Goal: Find specific page/section: Find specific page/section

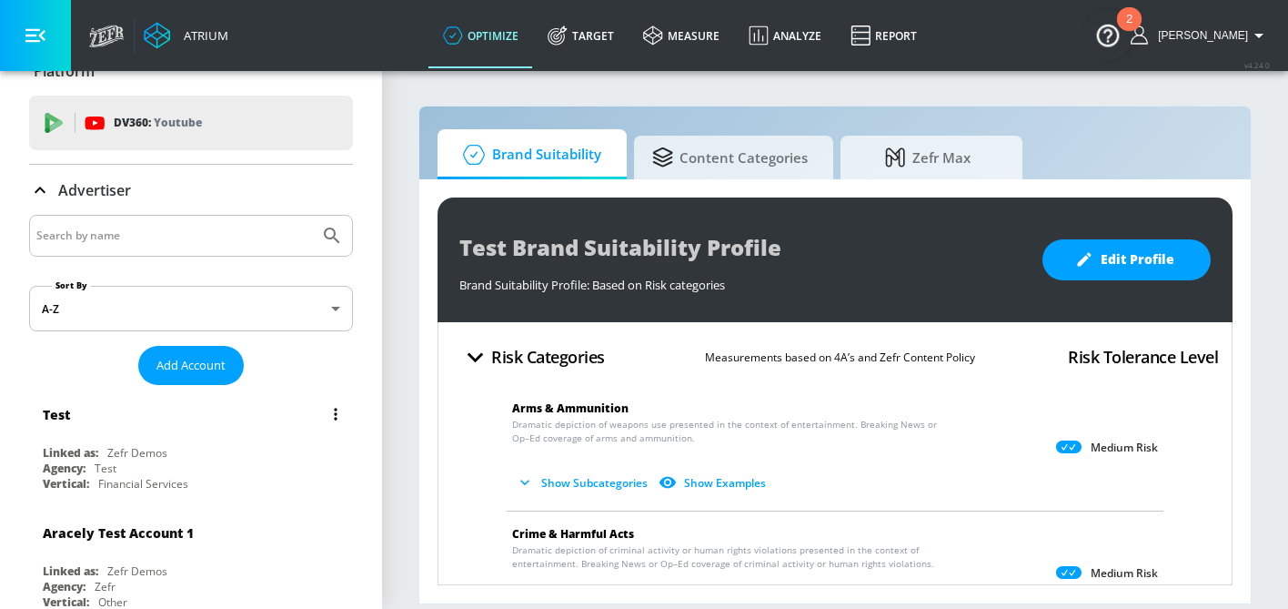
scroll to position [31, 0]
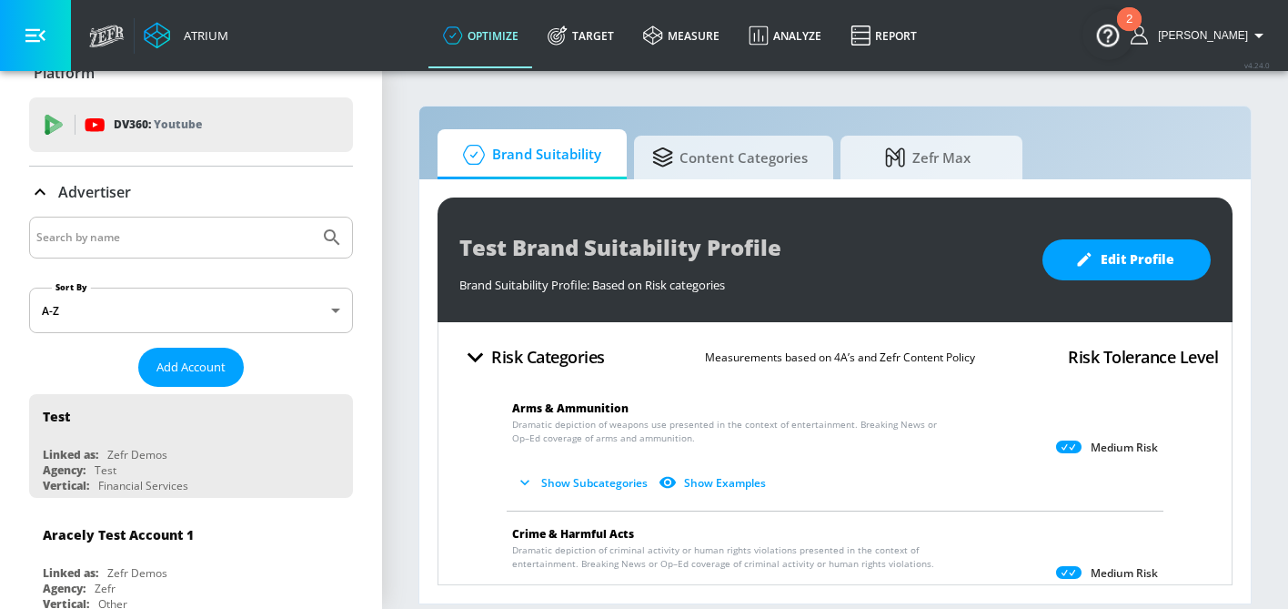
click at [136, 233] on input "Search by name" at bounding box center [174, 238] width 276 height 24
type input "Mars"
click at [312, 217] on button "Submit Search" at bounding box center [332, 237] width 40 height 40
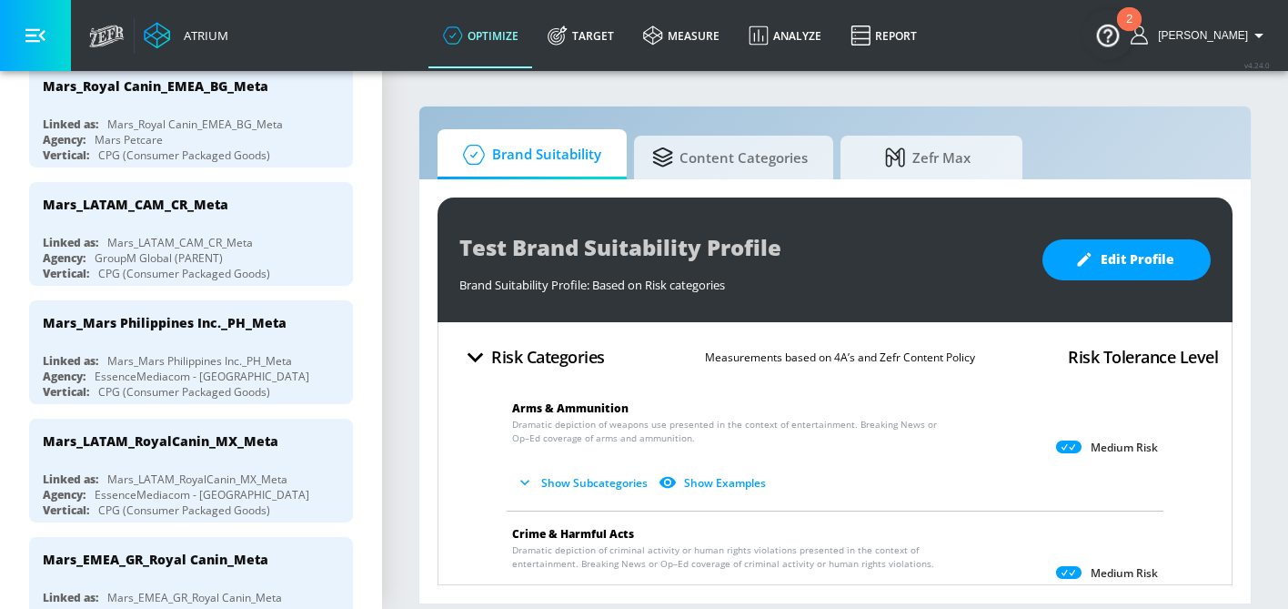
scroll to position [2141, 0]
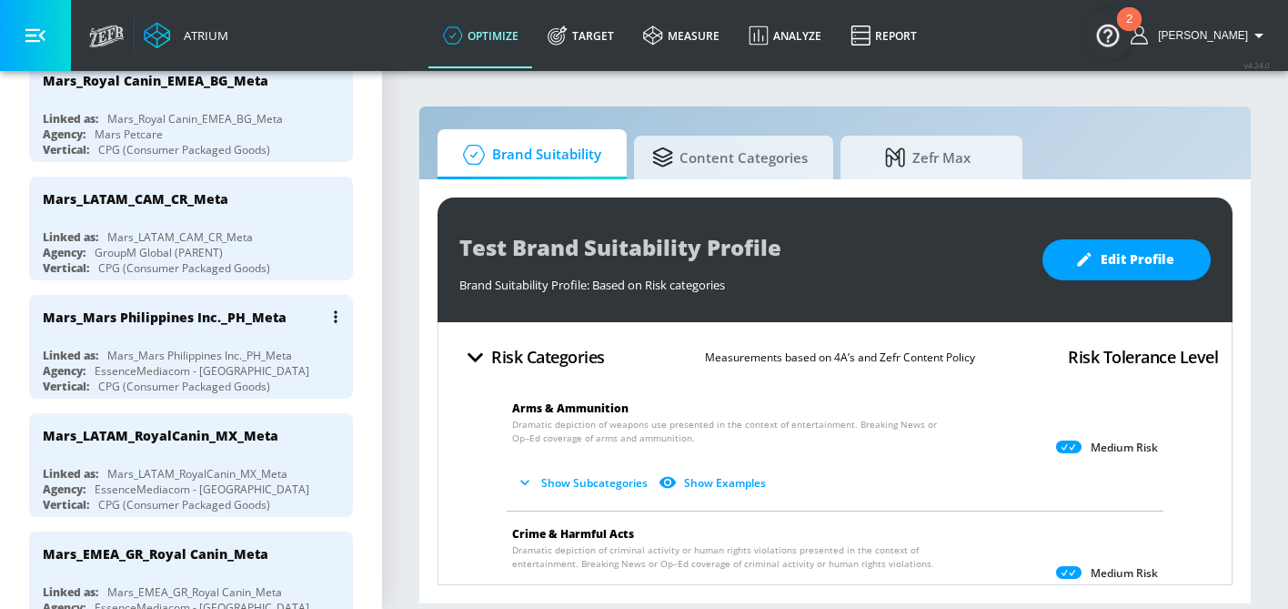
click at [235, 308] on div "Mars_Mars Philippines Inc._PH_Meta" at bounding box center [165, 316] width 244 height 17
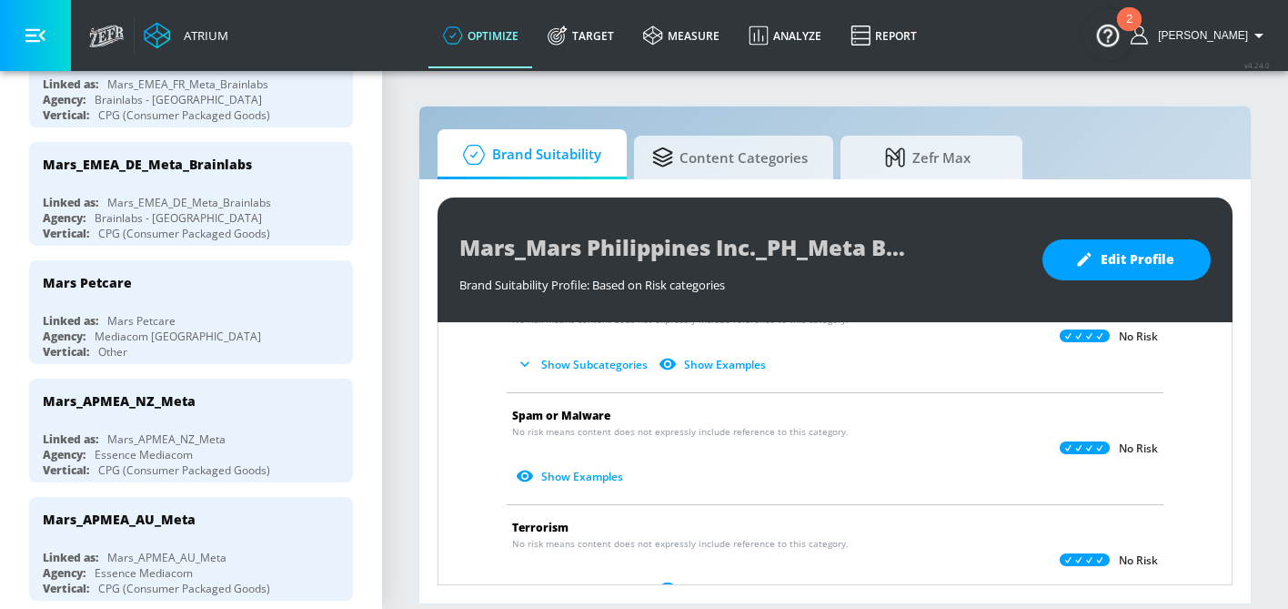
scroll to position [3601, 0]
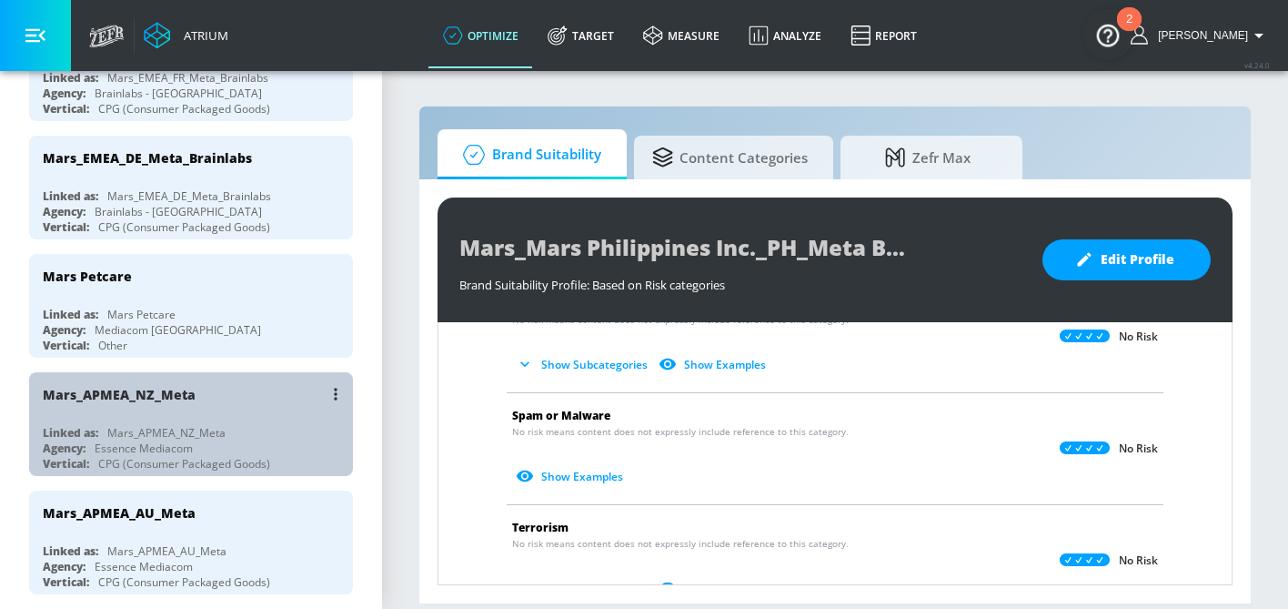
click at [177, 386] on div "Mars_APMEA_NZ_Meta" at bounding box center [119, 394] width 153 height 17
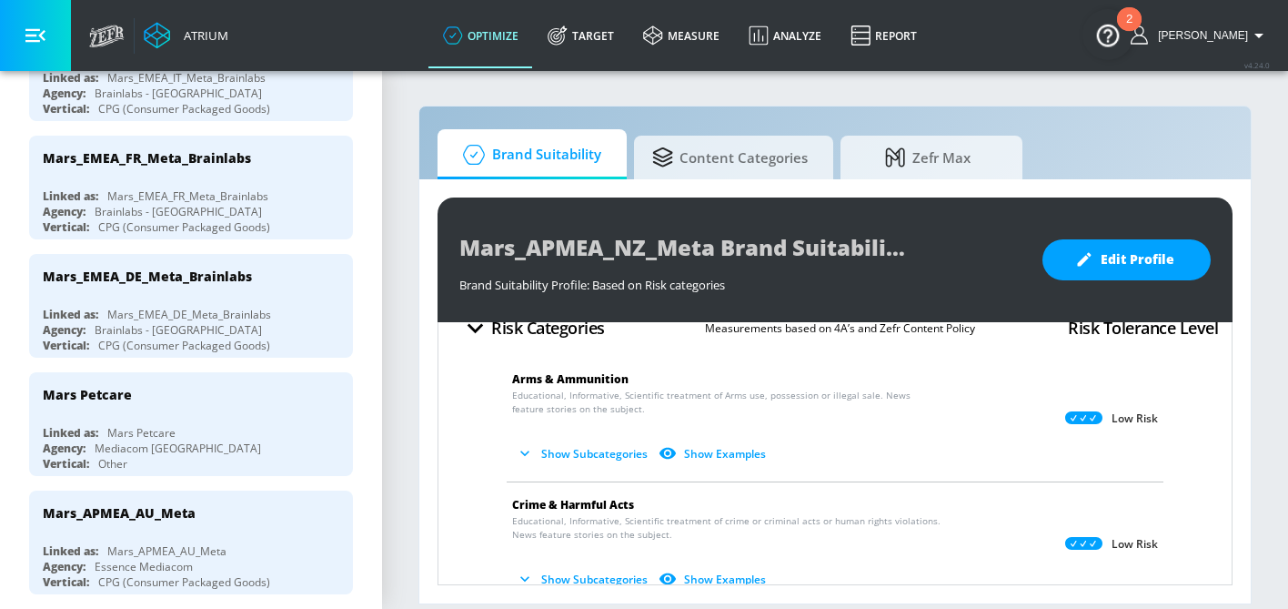
scroll to position [31, 0]
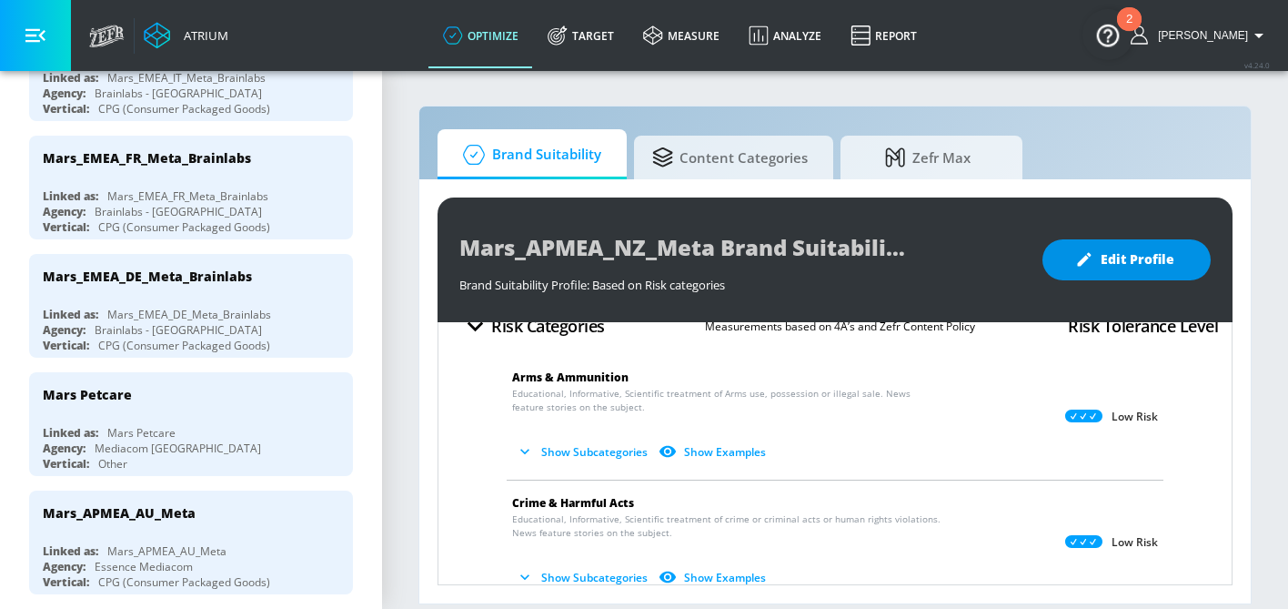
click at [1126, 257] on span "Edit Profile" at bounding box center [1127, 259] width 96 height 23
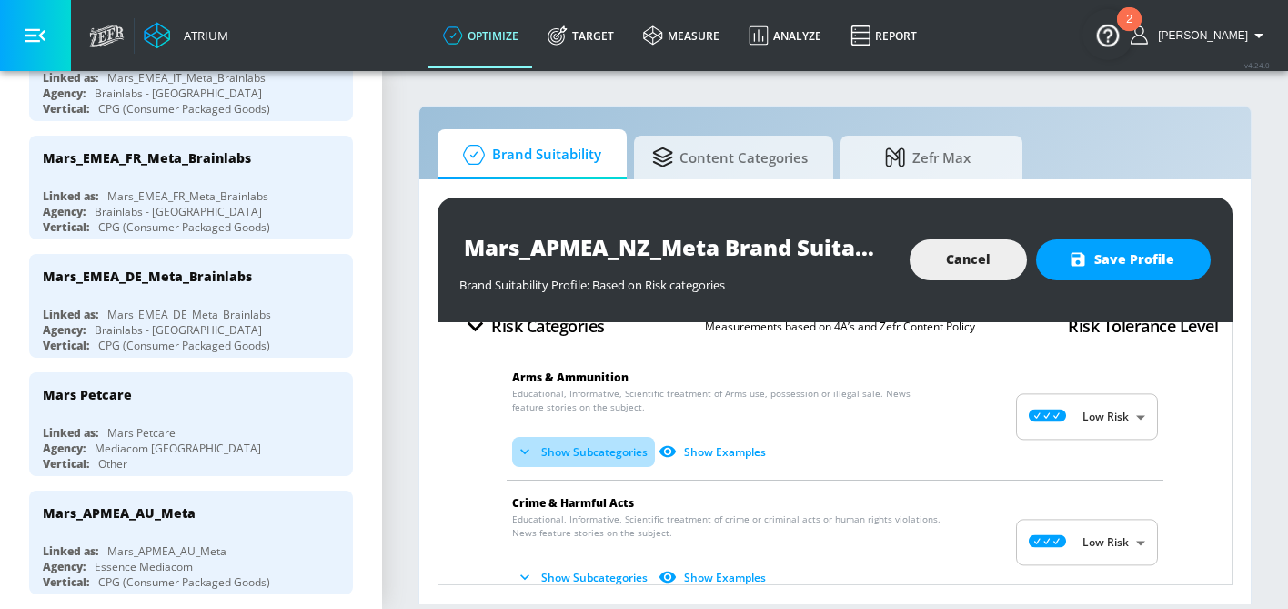
click at [623, 449] on button "Show Subcategories" at bounding box center [583, 452] width 143 height 30
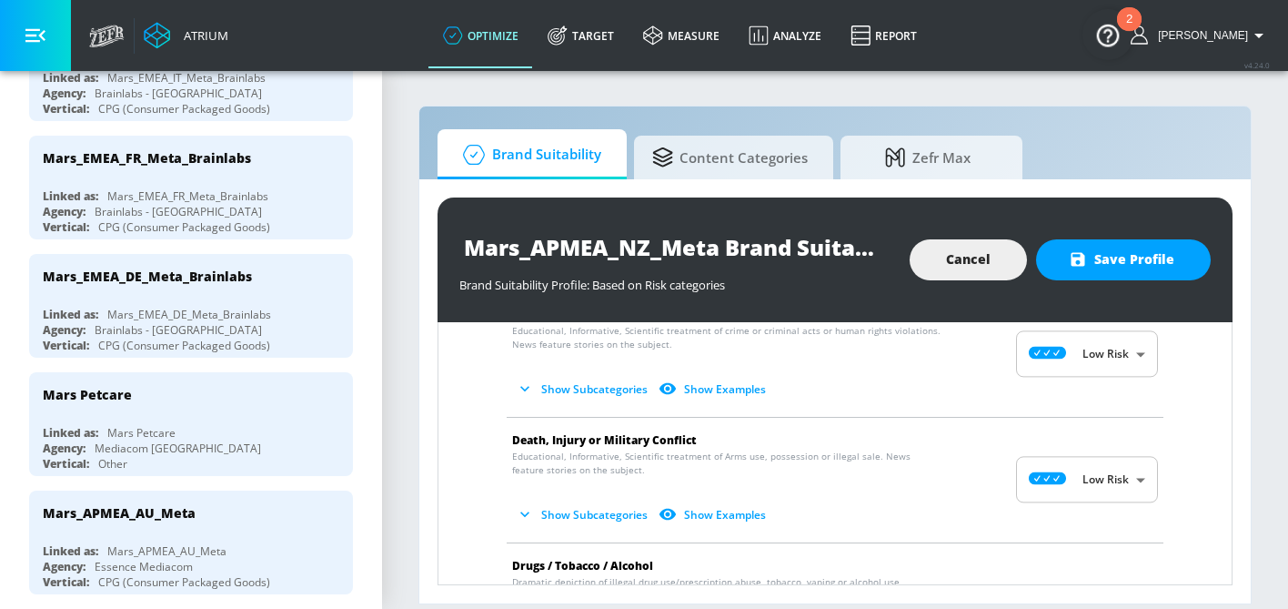
scroll to position [362, 0]
click at [597, 389] on button "Show Subcategories" at bounding box center [583, 388] width 143 height 30
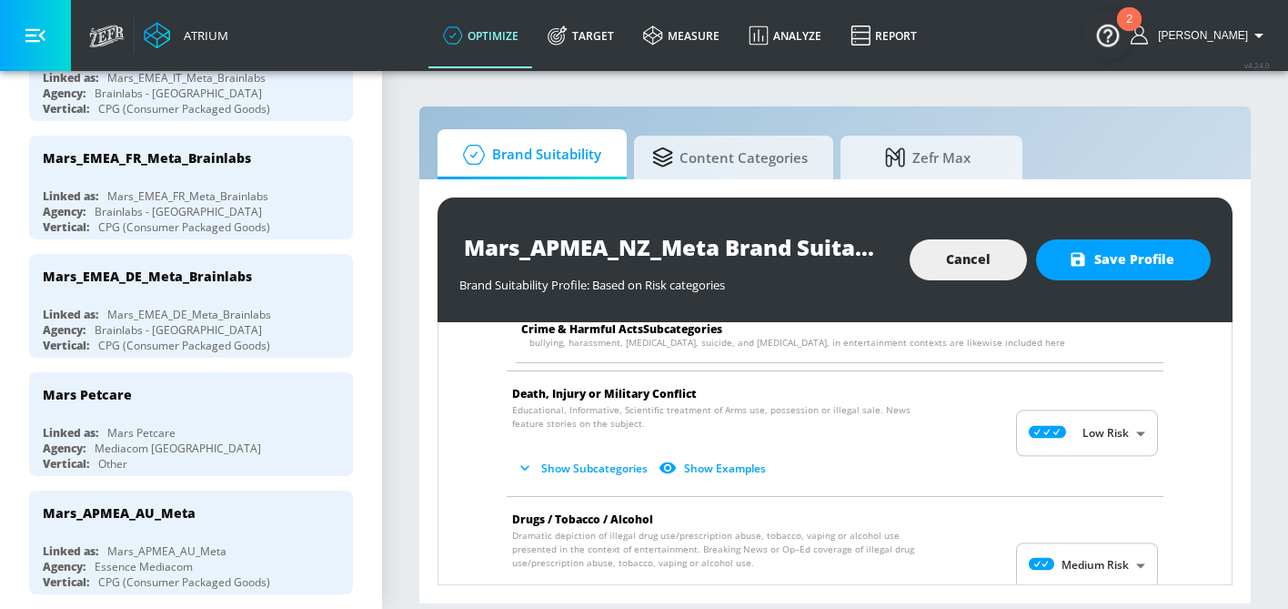
scroll to position [562, 0]
click at [611, 468] on button "Show Subcategories" at bounding box center [583, 469] width 143 height 30
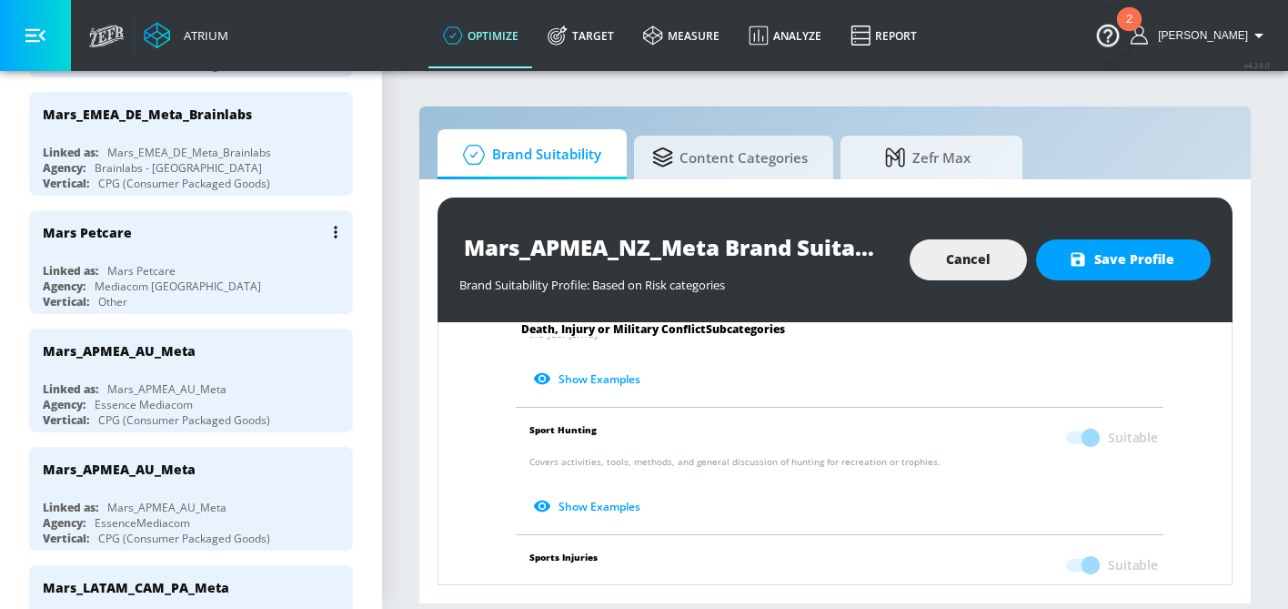
scroll to position [3762, 0]
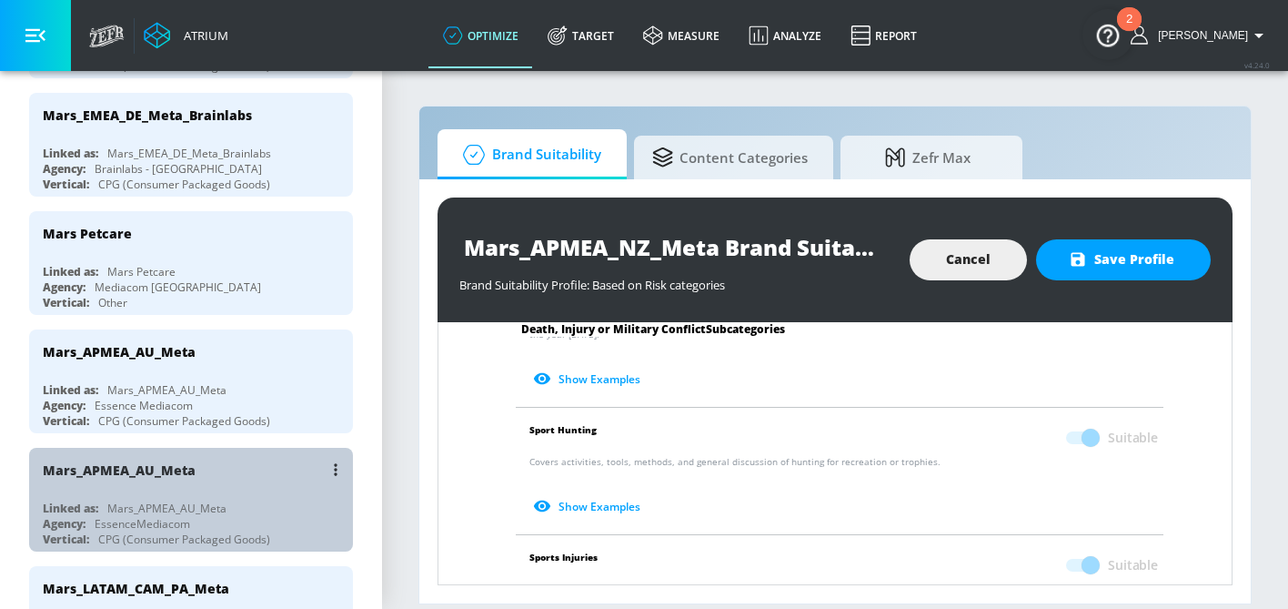
click at [227, 448] on div "Mars_APMEA_AU_Meta" at bounding box center [196, 470] width 306 height 44
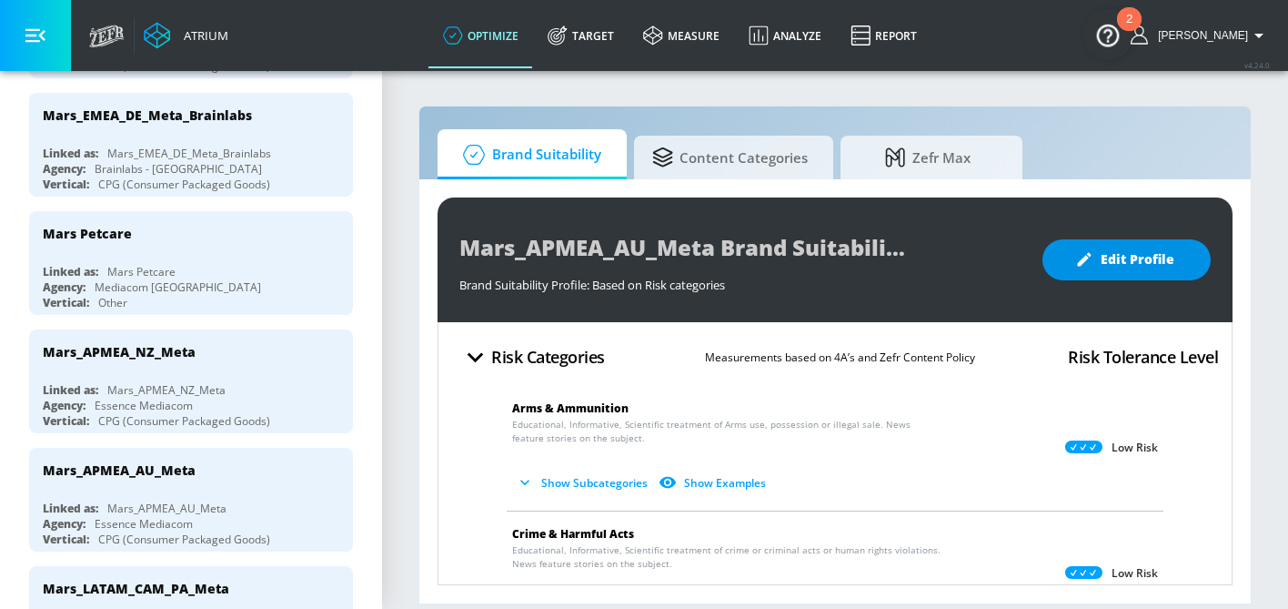
click at [1096, 255] on span "Edit Profile" at bounding box center [1127, 259] width 96 height 23
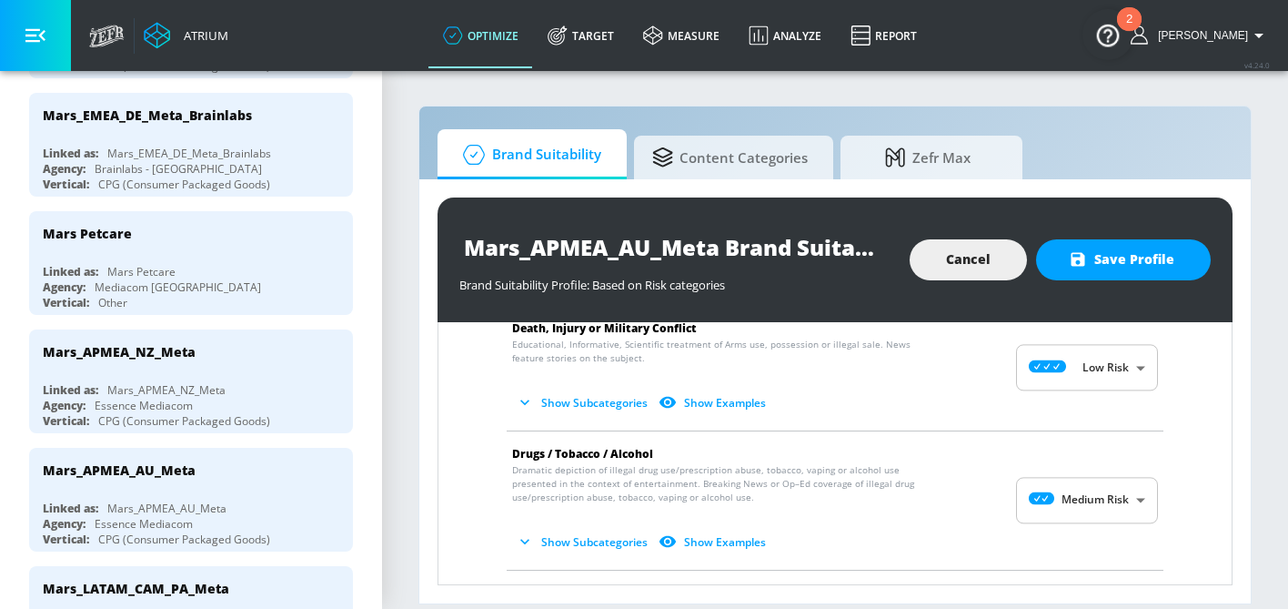
scroll to position [321, 0]
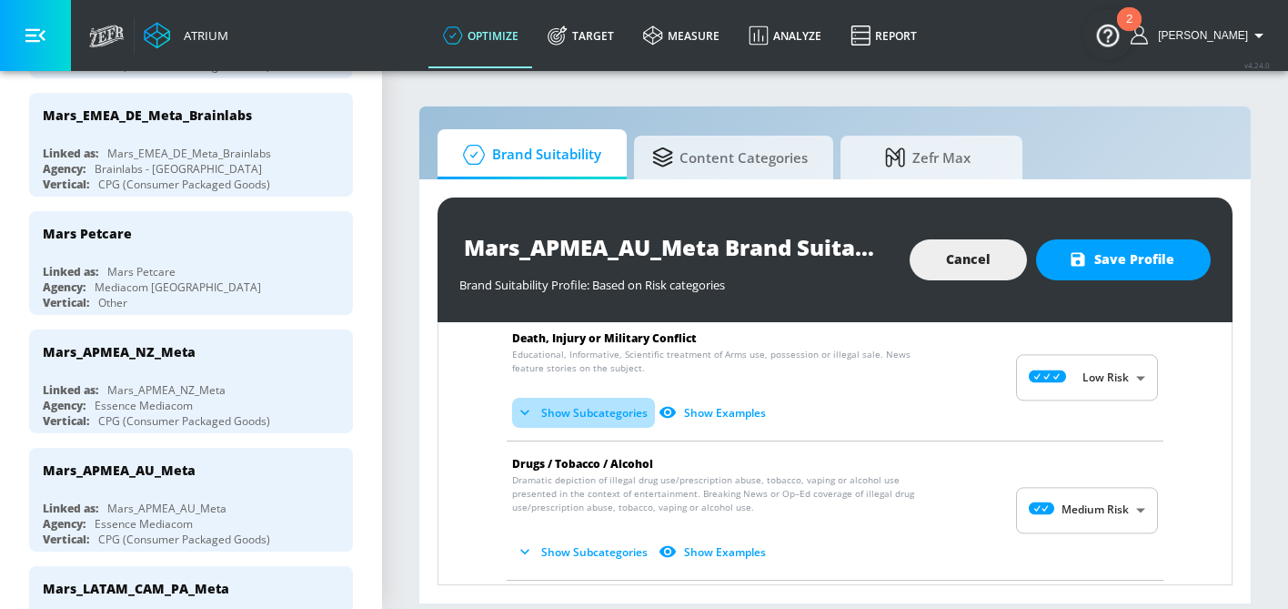
click at [610, 419] on button "Show Subcategories" at bounding box center [583, 413] width 143 height 30
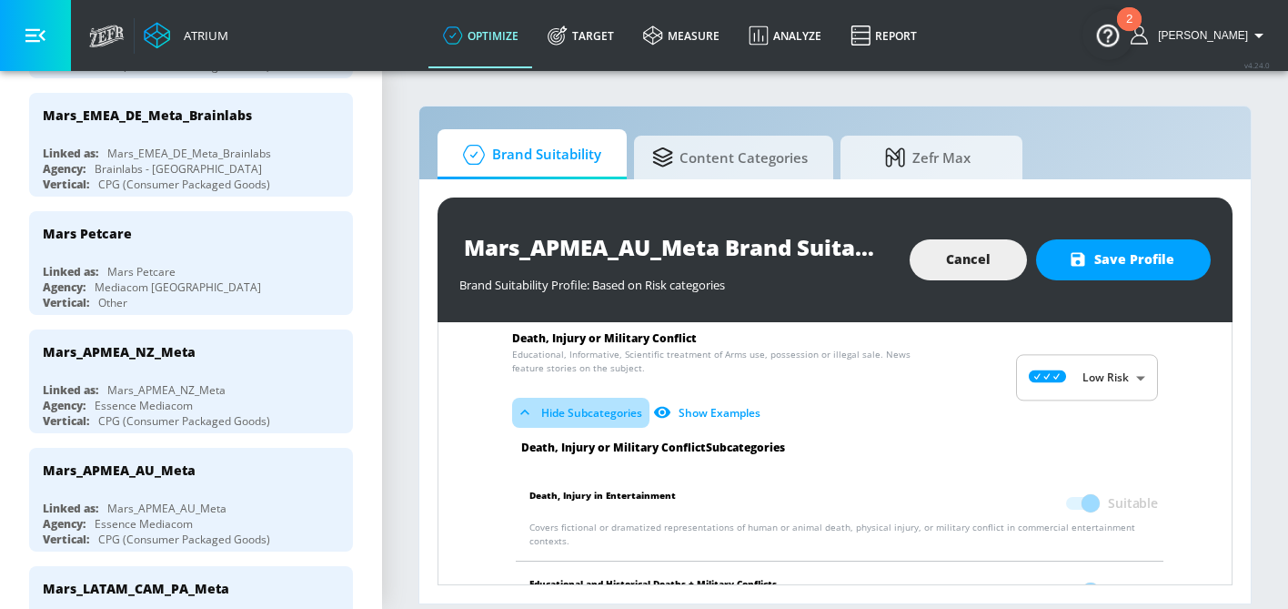
click at [610, 419] on button "Hide Subcategories" at bounding box center [580, 413] width 137 height 30
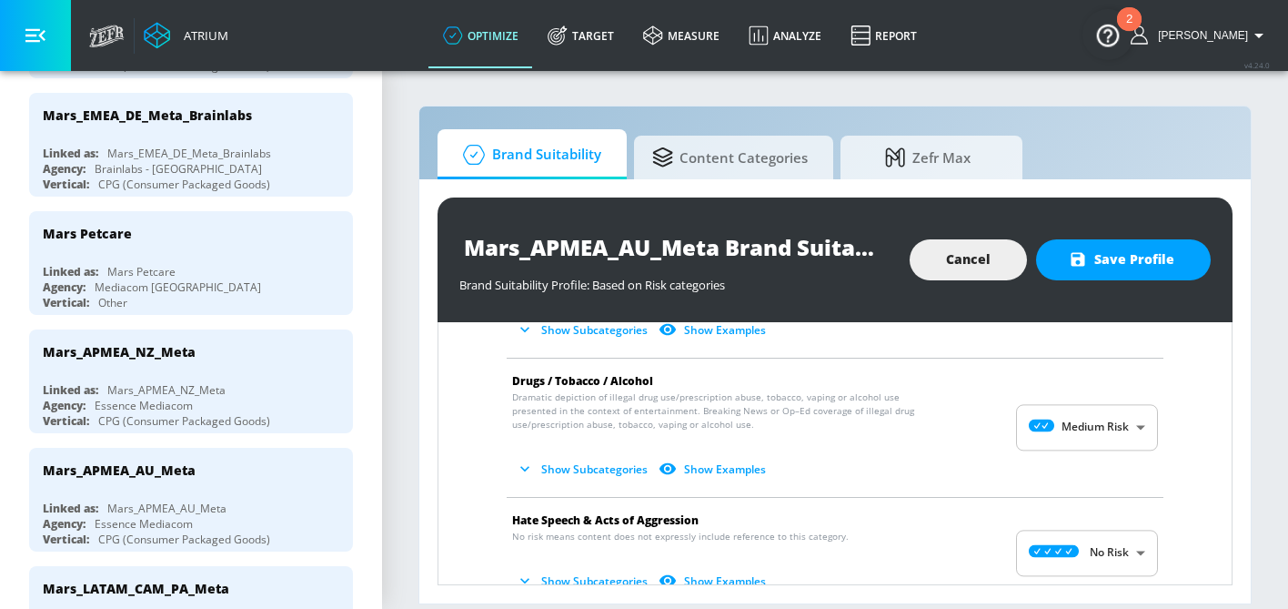
scroll to position [403, 0]
click at [593, 333] on button "Show Subcategories" at bounding box center [583, 331] width 143 height 30
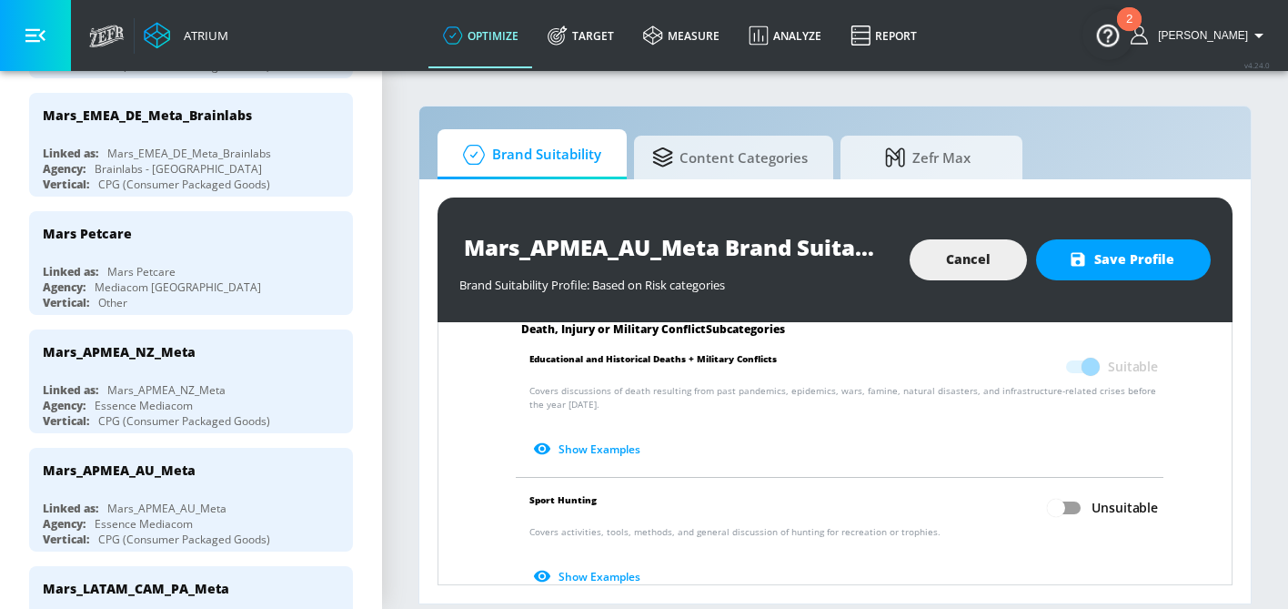
scroll to position [0, 0]
